Goal: Task Accomplishment & Management: Manage account settings

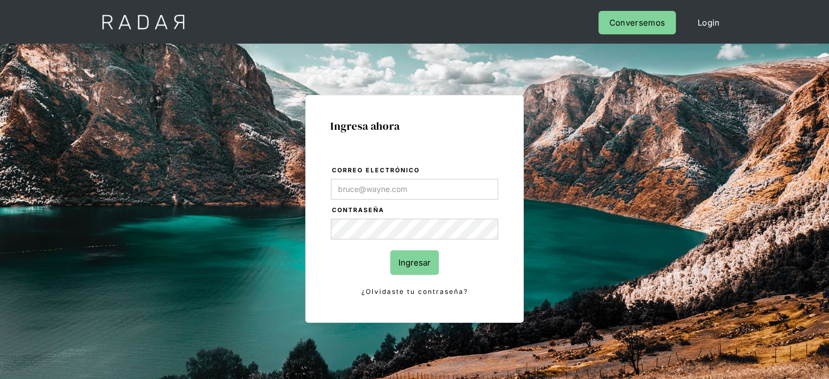
type input "[EMAIL_ADDRESS][PERSON_NAME][DOMAIN_NAME]"
click at [403, 269] on input "Ingresar" at bounding box center [414, 262] width 49 height 25
type input "[EMAIL_ADDRESS][PERSON_NAME][DOMAIN_NAME]"
click at [420, 260] on input "Ingresar" at bounding box center [414, 262] width 49 height 25
